Goal: Information Seeking & Learning: Learn about a topic

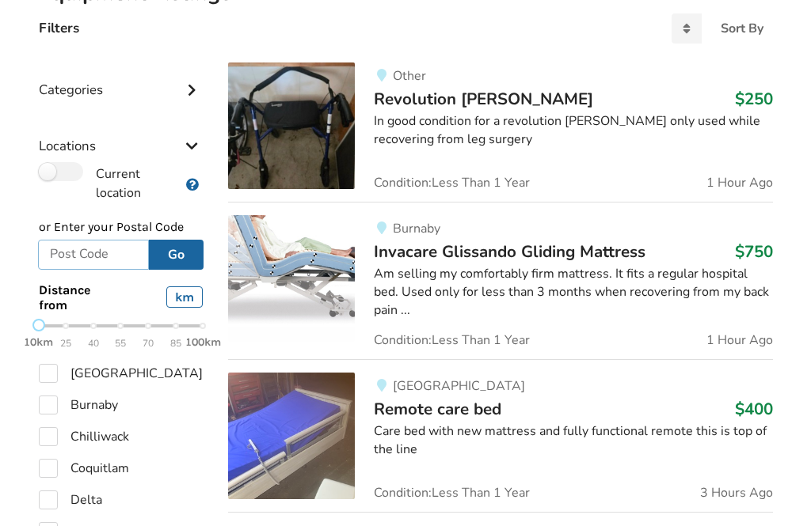
scroll to position [515, 0]
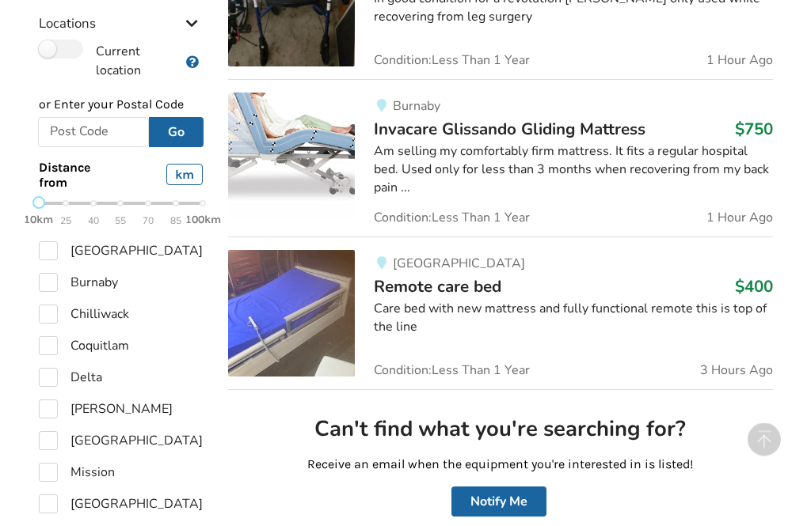
click at [687, 311] on div "Care bed with new mattress and fully functional remote this is top of the line" at bounding box center [573, 319] width 398 height 36
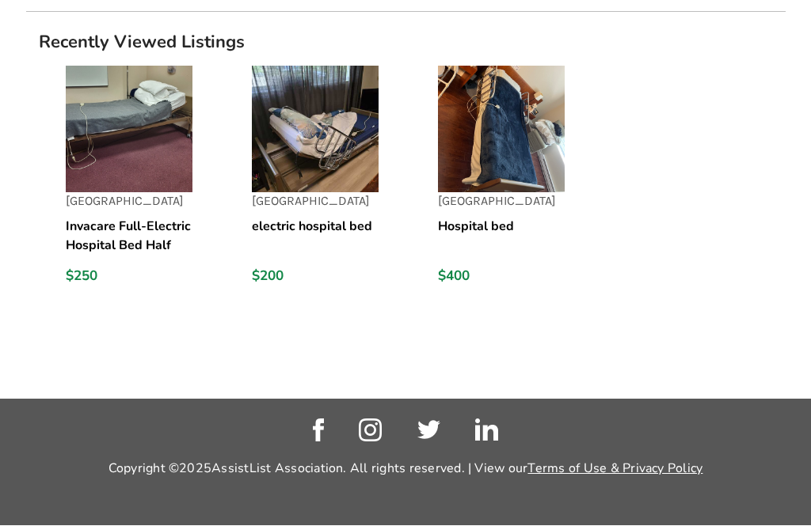
scroll to position [1463, 0]
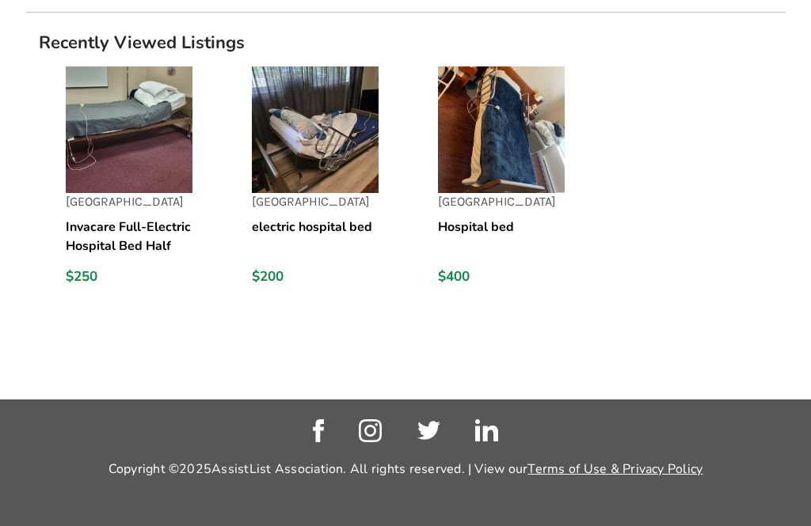
click at [146, 232] on h5 "Invacare Full-Electric Hospital Bed Half Rail (Includes Delivery and Installati…" at bounding box center [129, 237] width 127 height 38
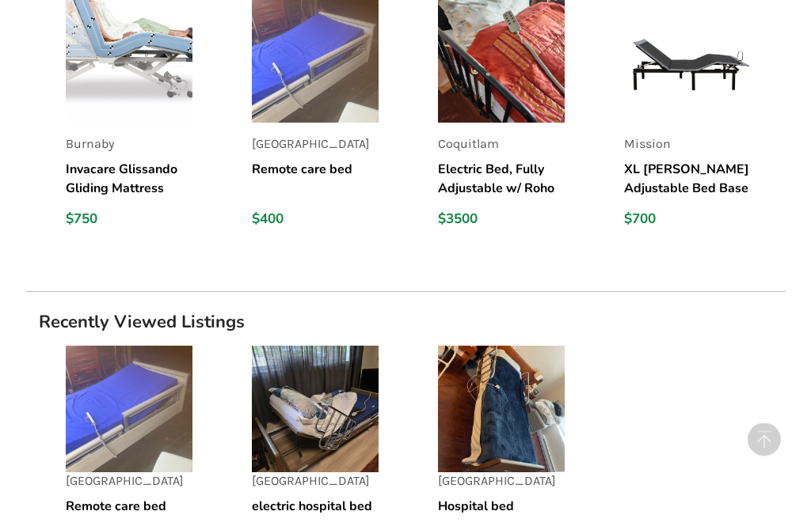
scroll to position [1598, 0]
click at [342, 426] on img at bounding box center [315, 409] width 127 height 127
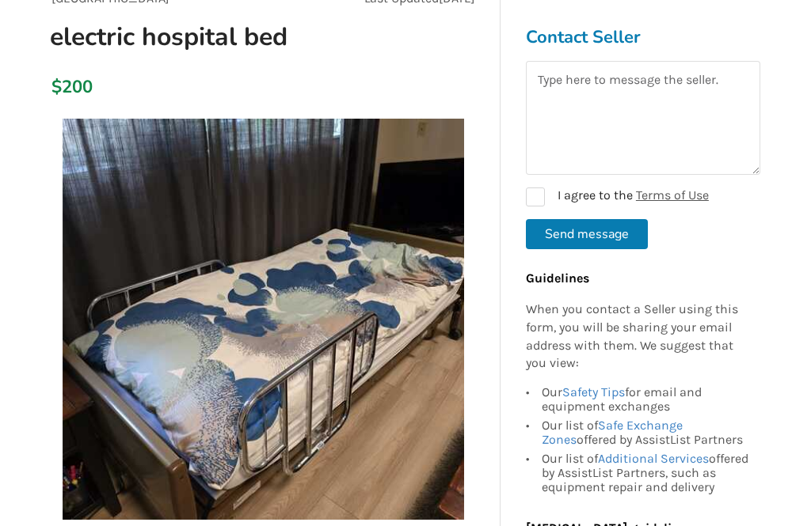
scroll to position [166, 0]
